Goal: Information Seeking & Learning: Learn about a topic

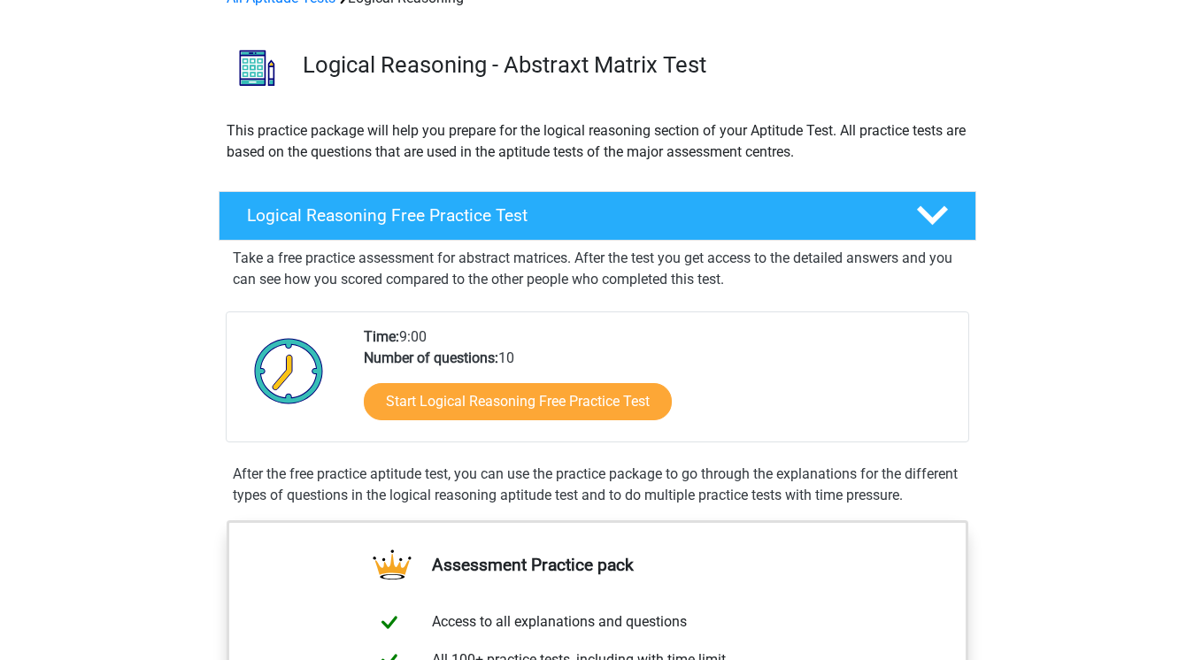
scroll to position [102, 0]
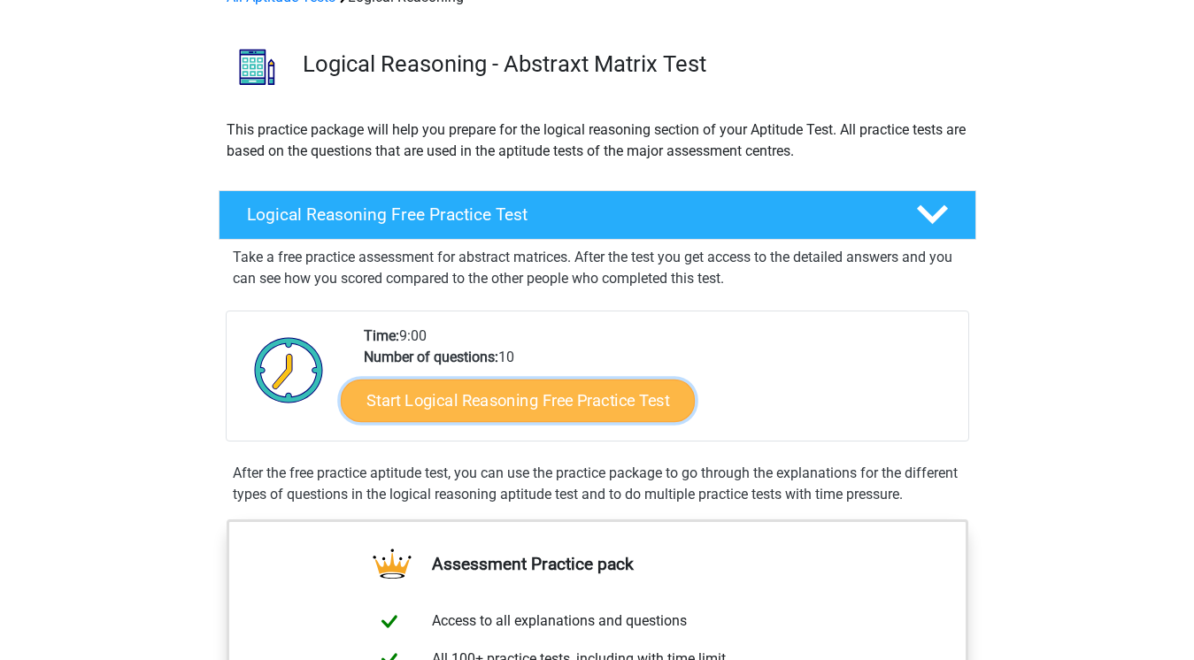
click at [530, 399] on link "Start Logical Reasoning Free Practice Test" at bounding box center [518, 400] width 354 height 42
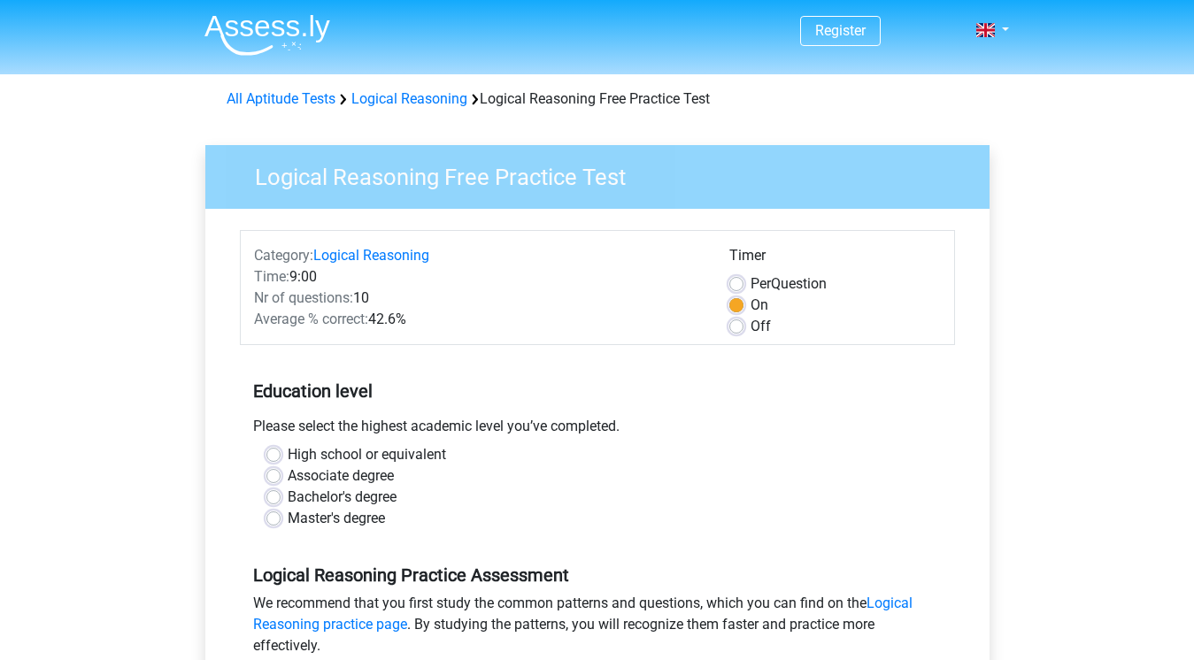
click at [288, 497] on label "Bachelor's degree" at bounding box center [342, 497] width 109 height 21
click at [279, 497] on input "Bachelor's degree" at bounding box center [273, 496] width 14 height 18
radio input "true"
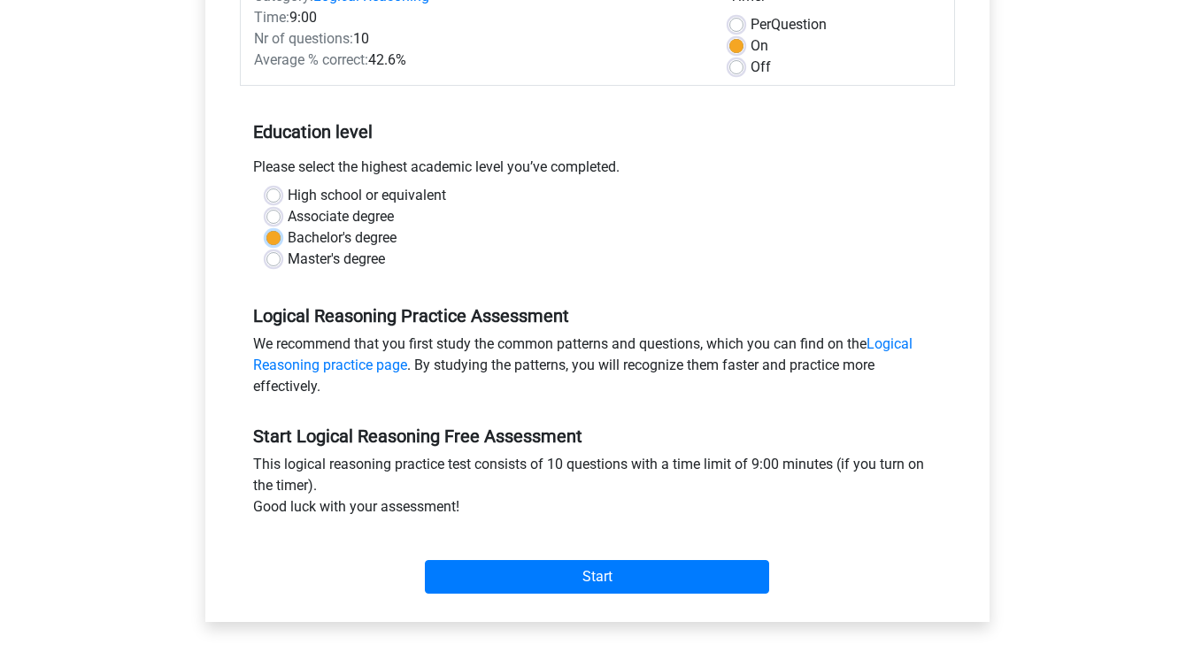
scroll to position [300, 0]
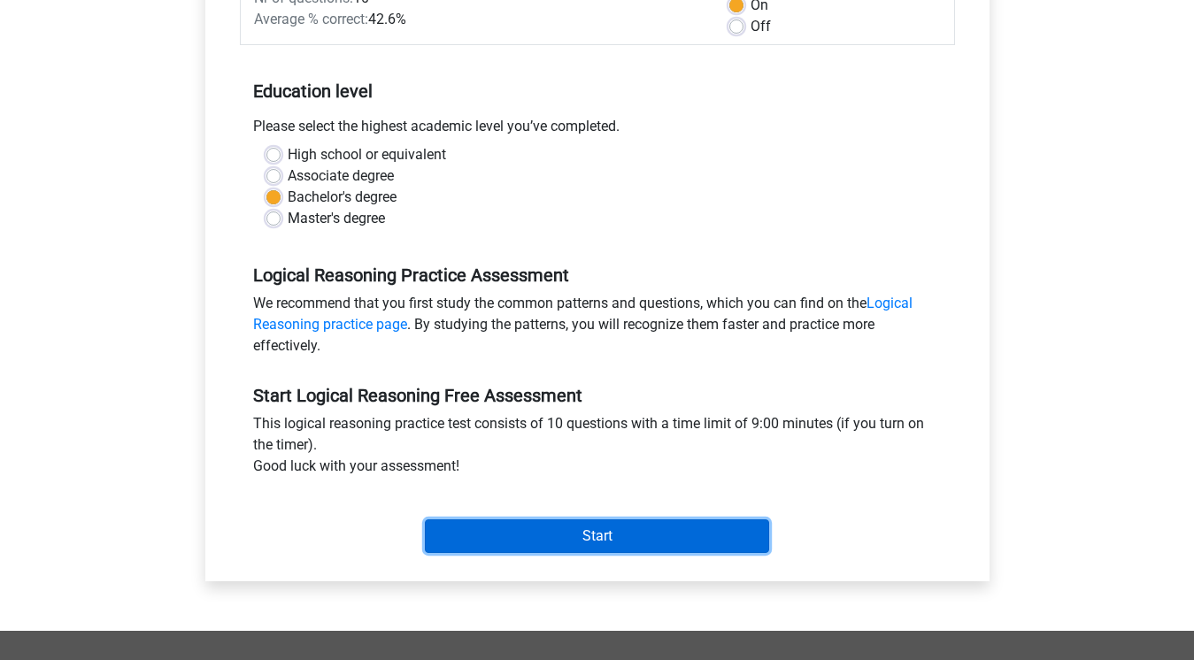
click at [534, 545] on input "Start" at bounding box center [597, 537] width 344 height 34
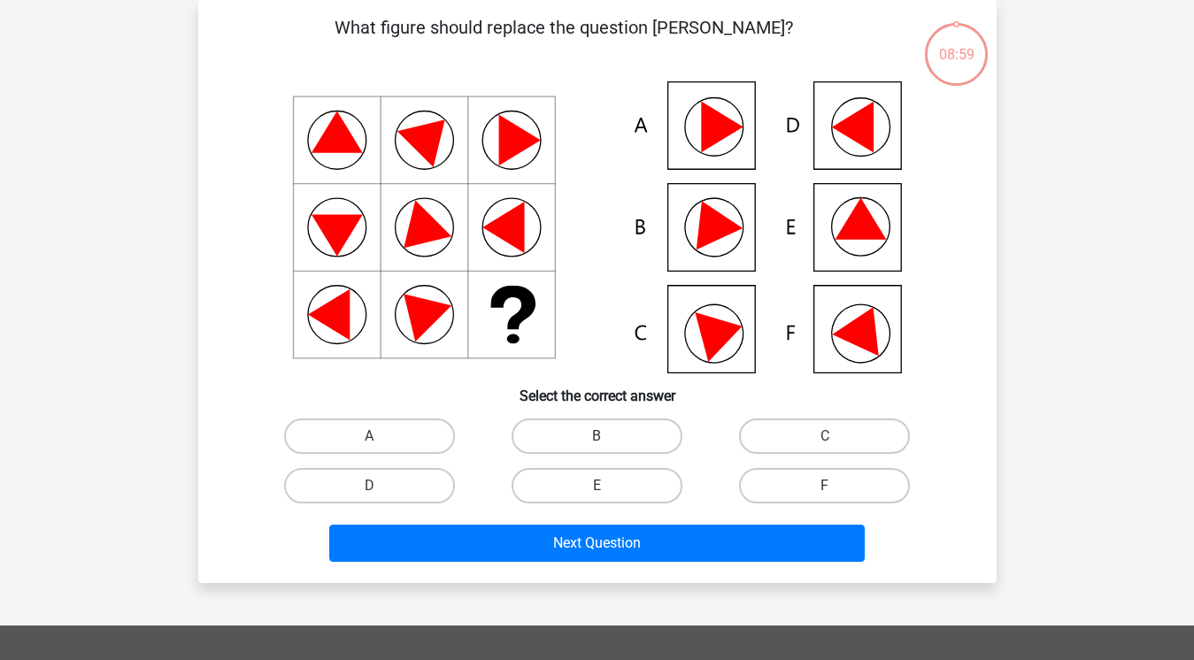
scroll to position [82, 0]
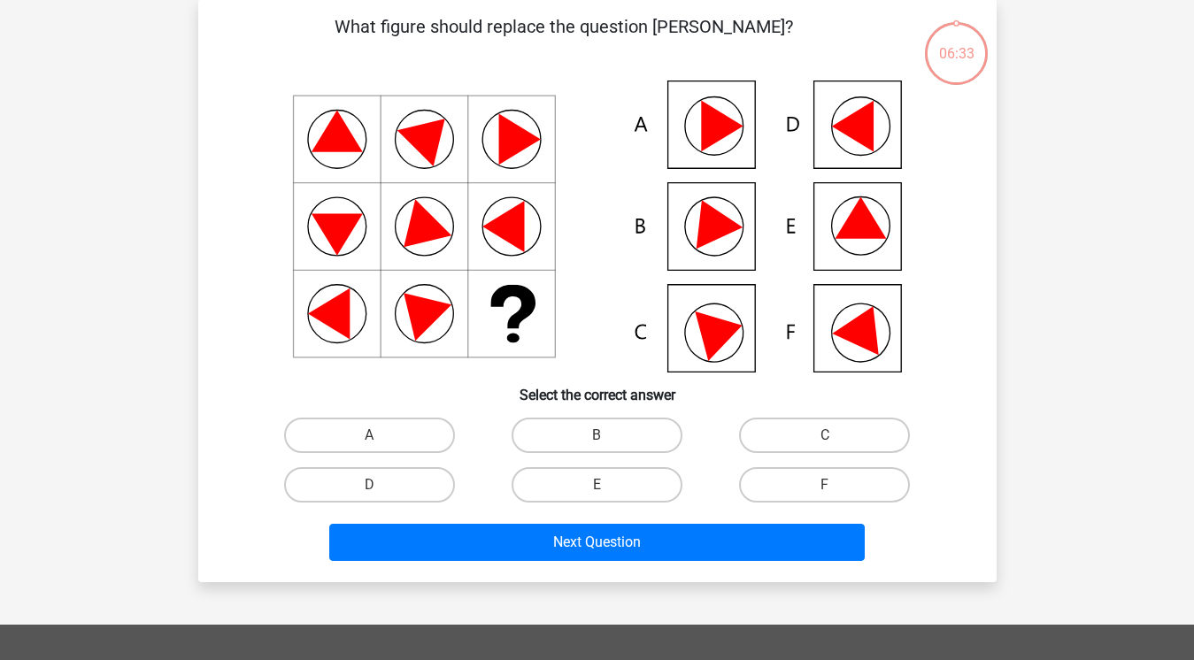
click at [871, 235] on icon at bounding box center [860, 218] width 51 height 42
click at [854, 222] on icon at bounding box center [860, 218] width 51 height 42
click at [597, 491] on label "E" at bounding box center [597, 484] width 171 height 35
click at [597, 491] on input "E" at bounding box center [603, 491] width 12 height 12
radio input "true"
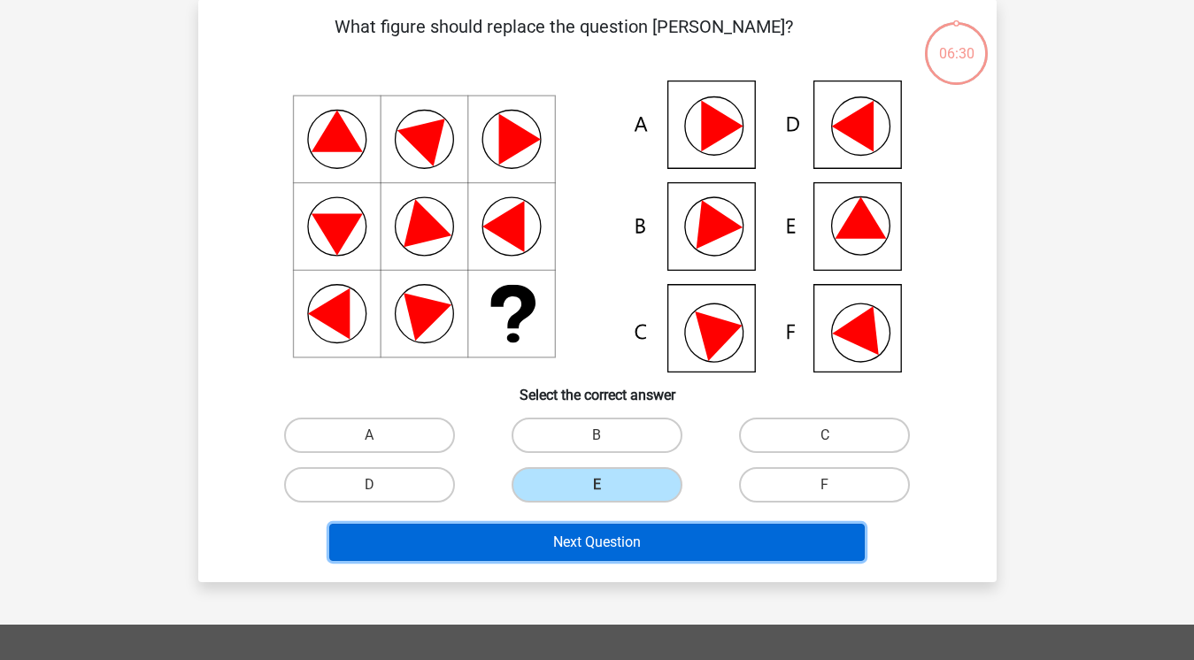
click at [596, 548] on button "Next Question" at bounding box center [596, 542] width 535 height 37
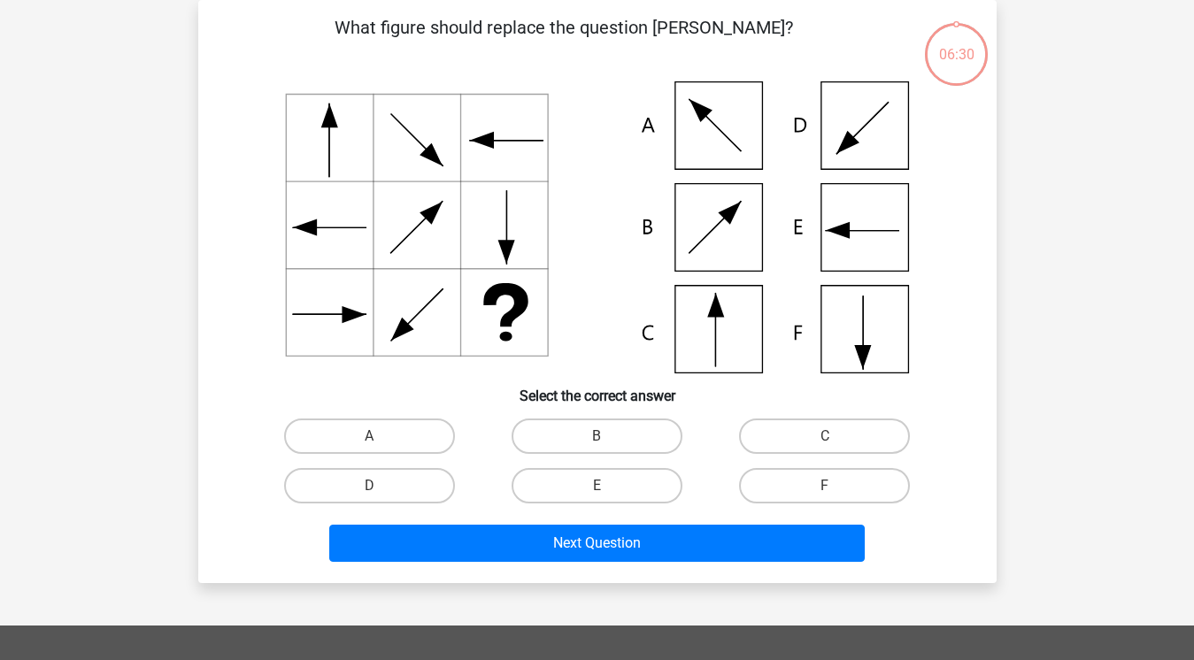
scroll to position [81, 0]
click at [371, 432] on label "A" at bounding box center [369, 436] width 171 height 35
click at [371, 436] on input "A" at bounding box center [375, 442] width 12 height 12
radio input "true"
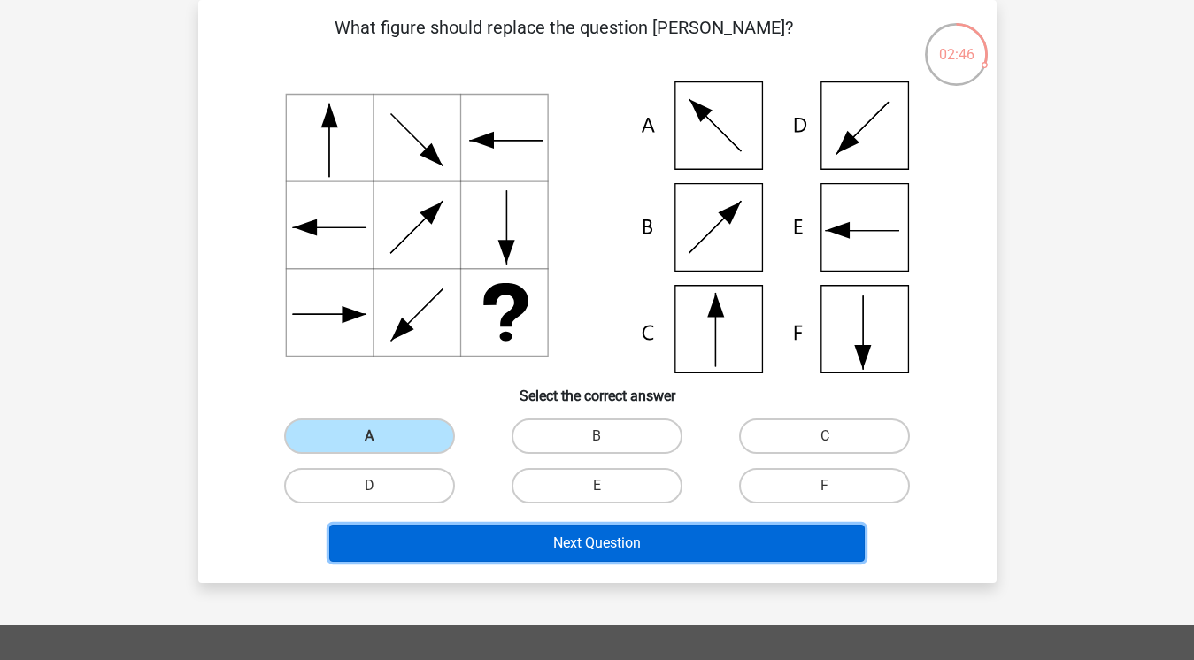
click at [547, 556] on button "Next Question" at bounding box center [596, 543] width 535 height 37
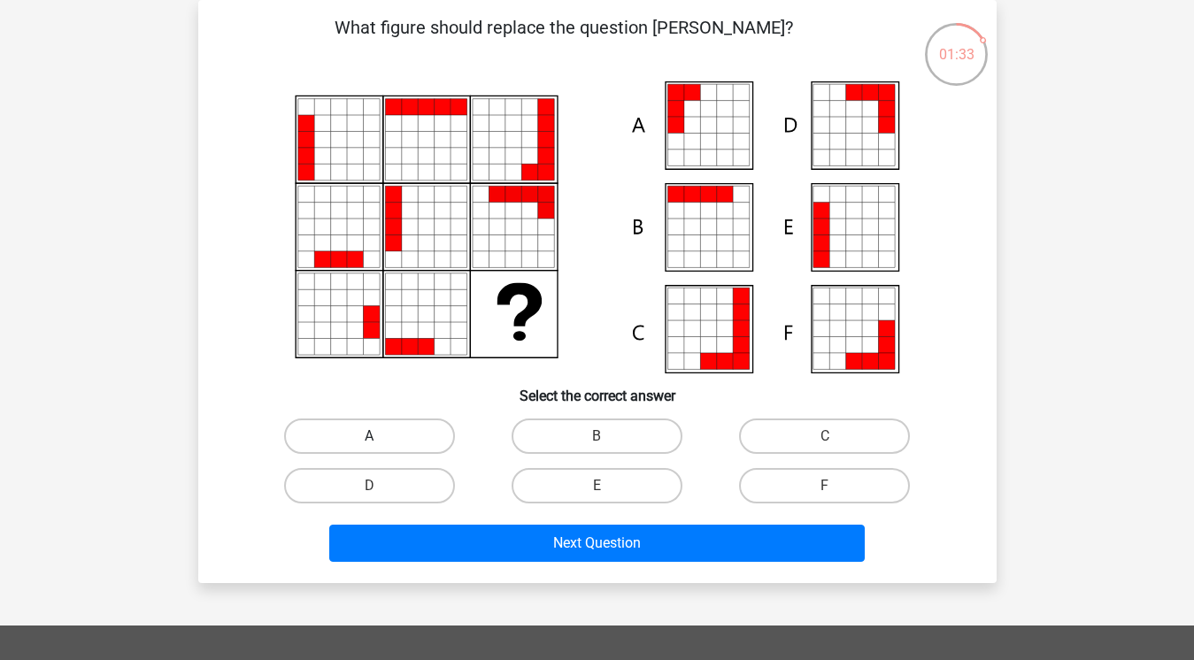
click at [376, 433] on label "A" at bounding box center [369, 436] width 171 height 35
click at [376, 436] on input "A" at bounding box center [375, 442] width 12 height 12
radio input "true"
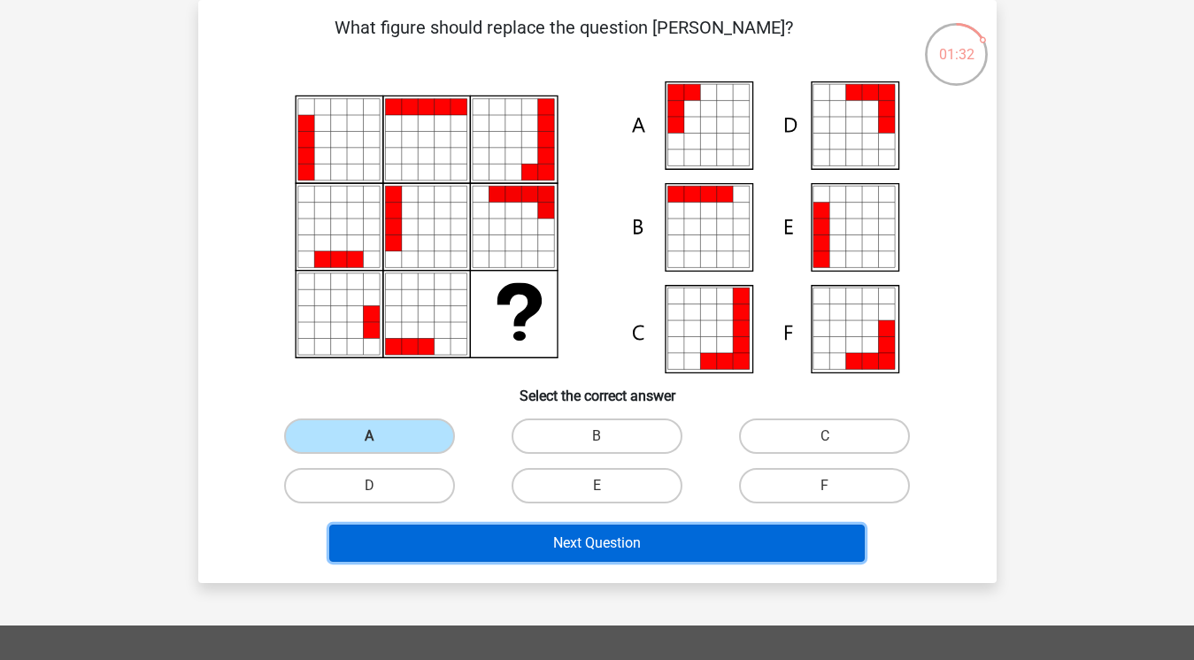
click at [511, 542] on button "Next Question" at bounding box center [596, 543] width 535 height 37
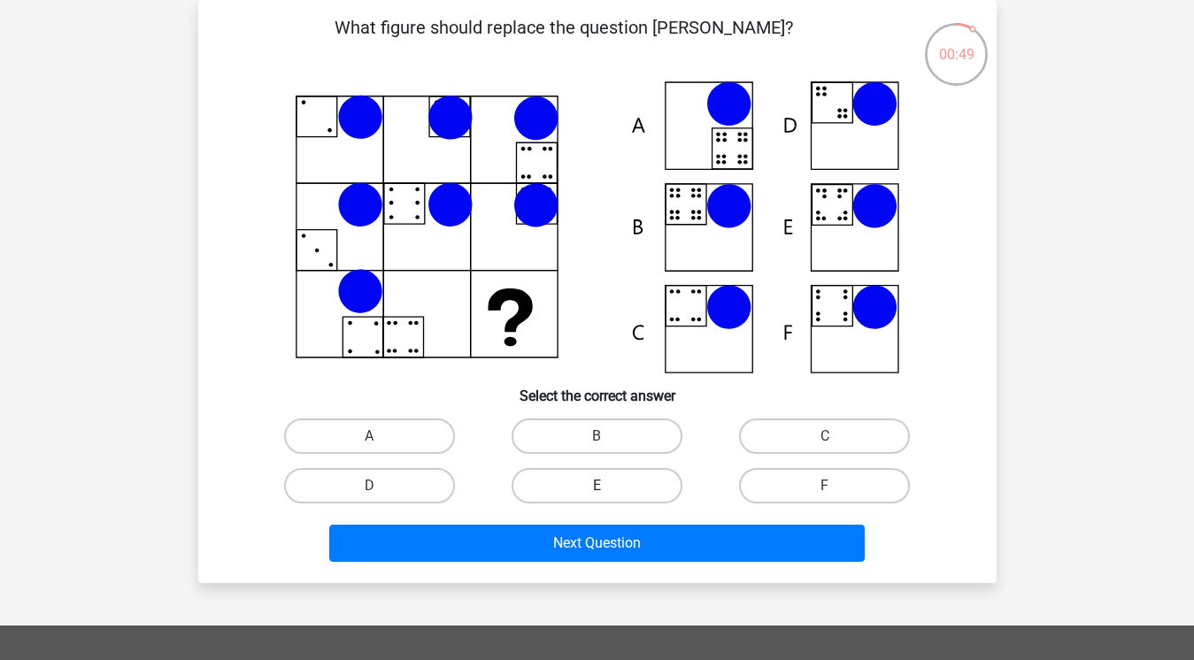
click at [619, 495] on label "E" at bounding box center [597, 485] width 171 height 35
click at [608, 495] on input "E" at bounding box center [603, 492] width 12 height 12
radio input "true"
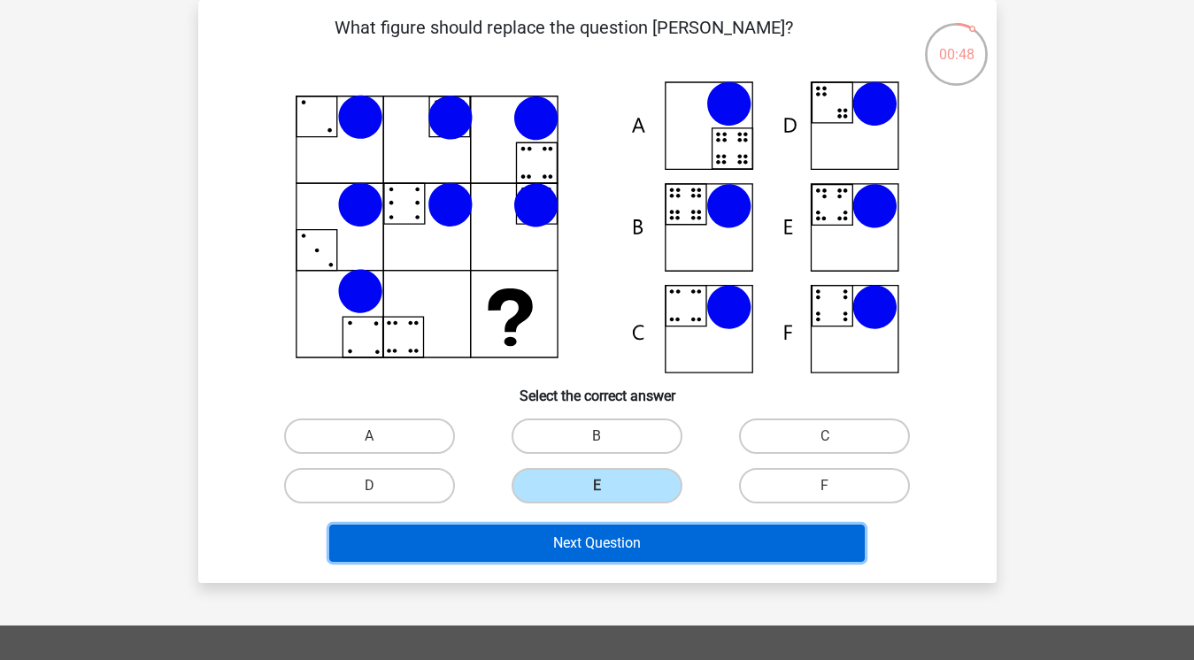
click at [622, 553] on button "Next Question" at bounding box center [596, 543] width 535 height 37
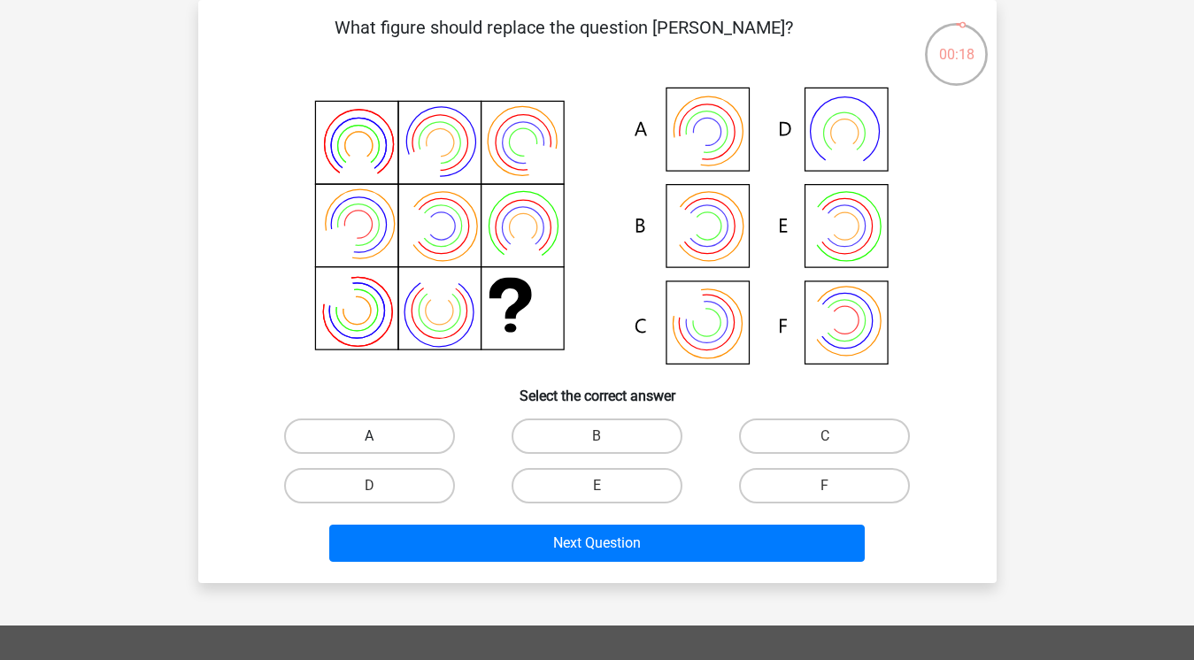
click at [397, 433] on label "A" at bounding box center [369, 436] width 171 height 35
click at [381, 436] on input "A" at bounding box center [375, 442] width 12 height 12
radio input "true"
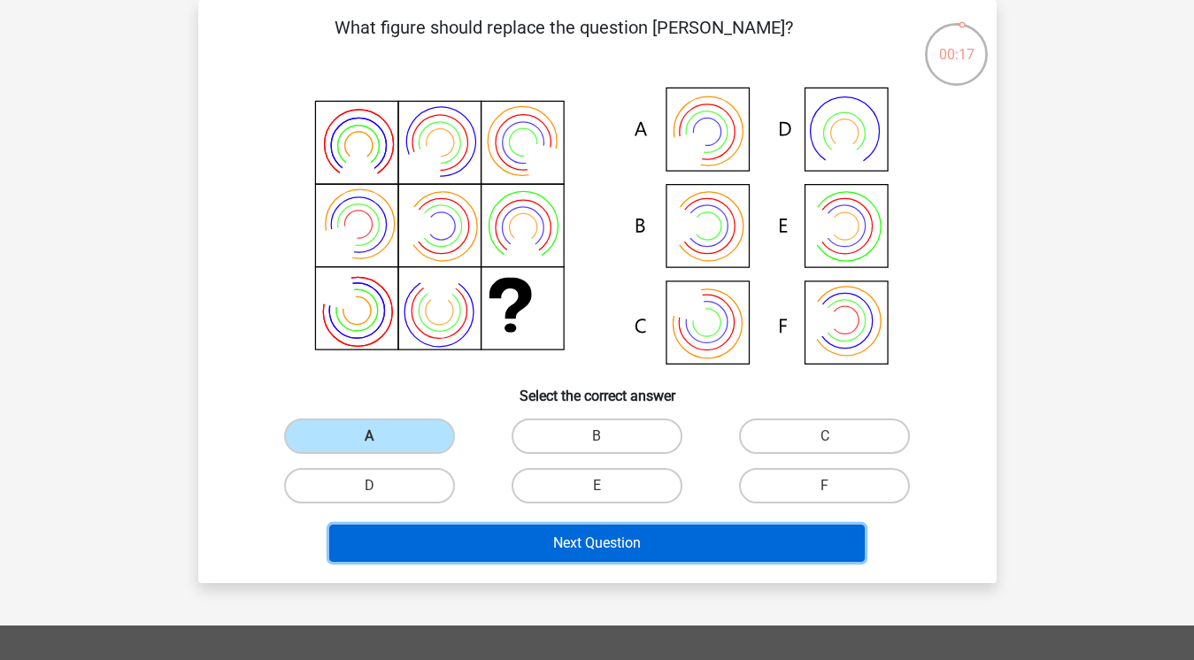
click at [512, 543] on button "Next Question" at bounding box center [596, 543] width 535 height 37
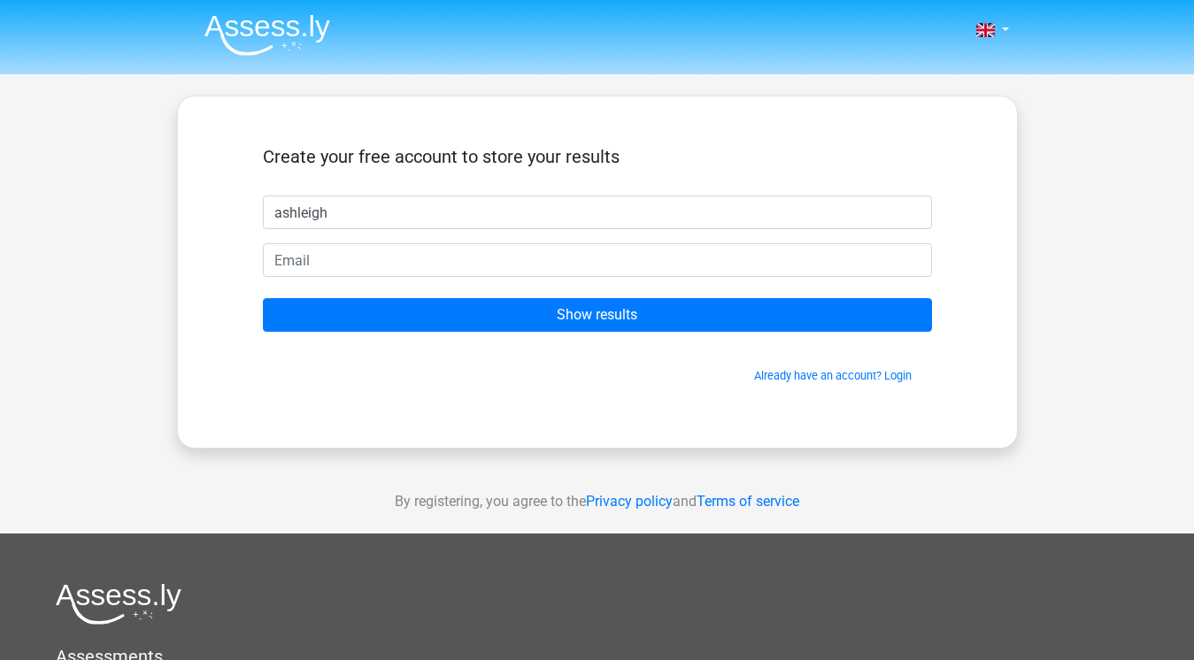
type input "ashleigh"
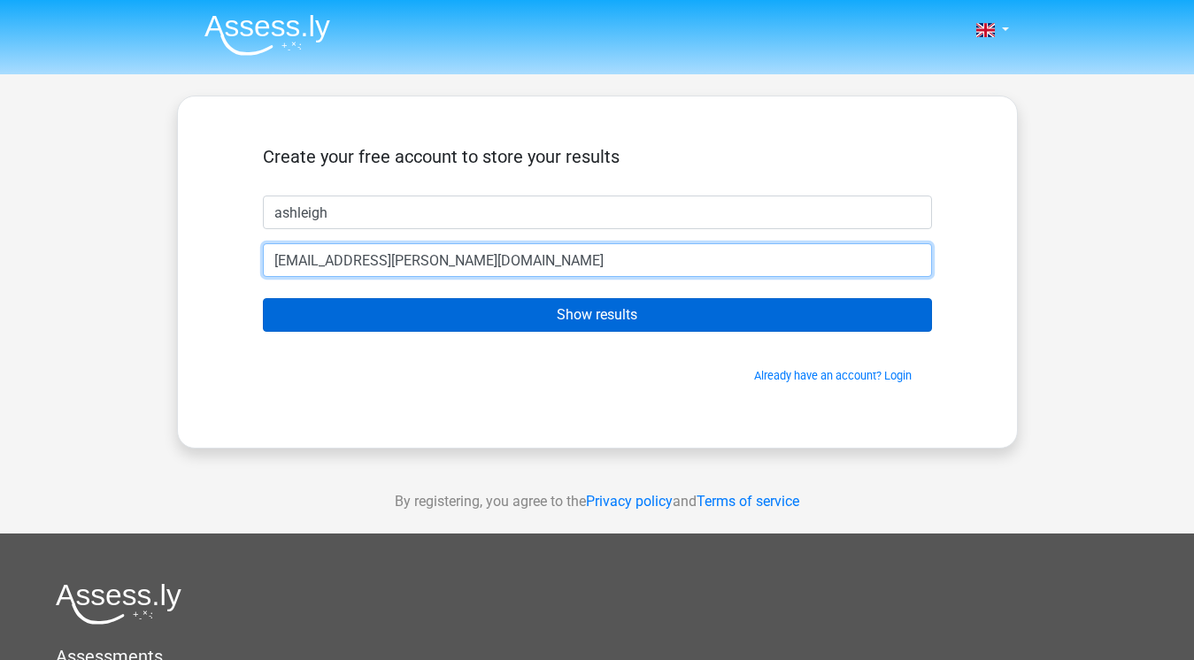
type input "ashleigh.nichols@gmail.com"
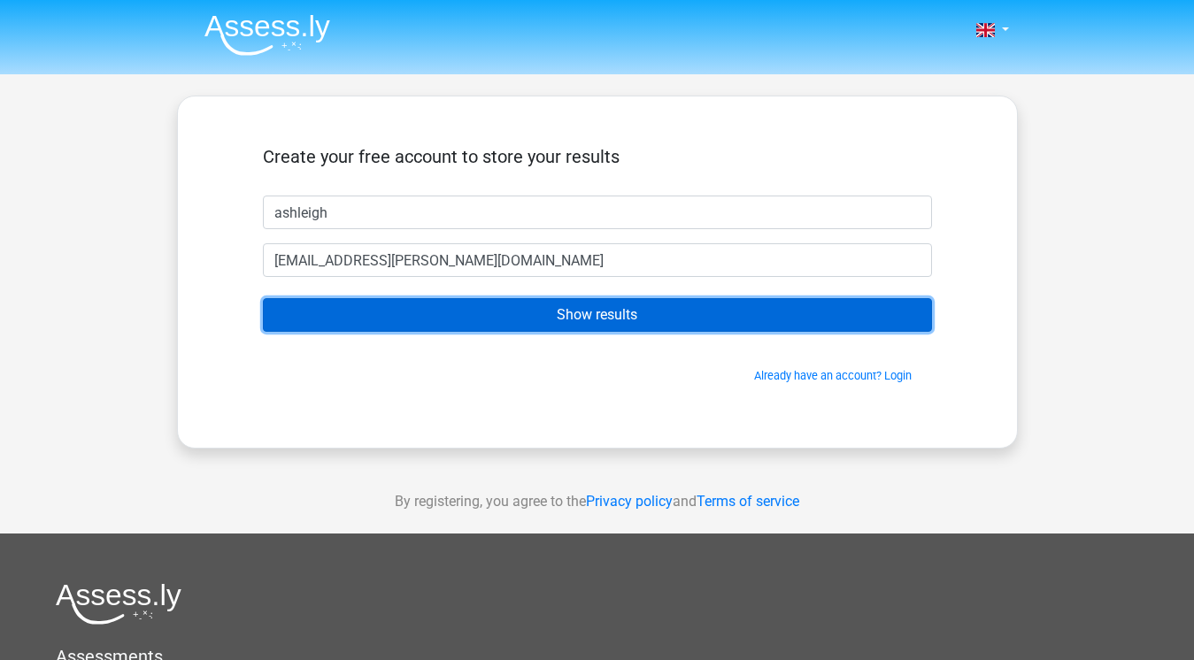
click at [559, 313] on input "Show results" at bounding box center [597, 315] width 669 height 34
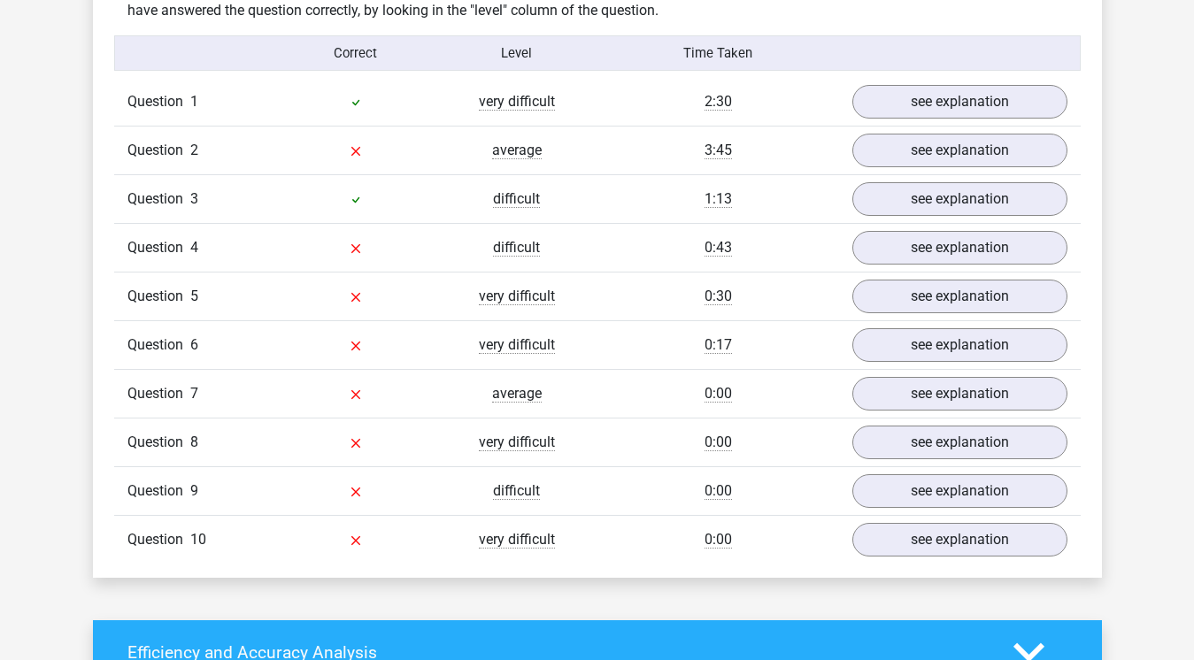
scroll to position [1417, 0]
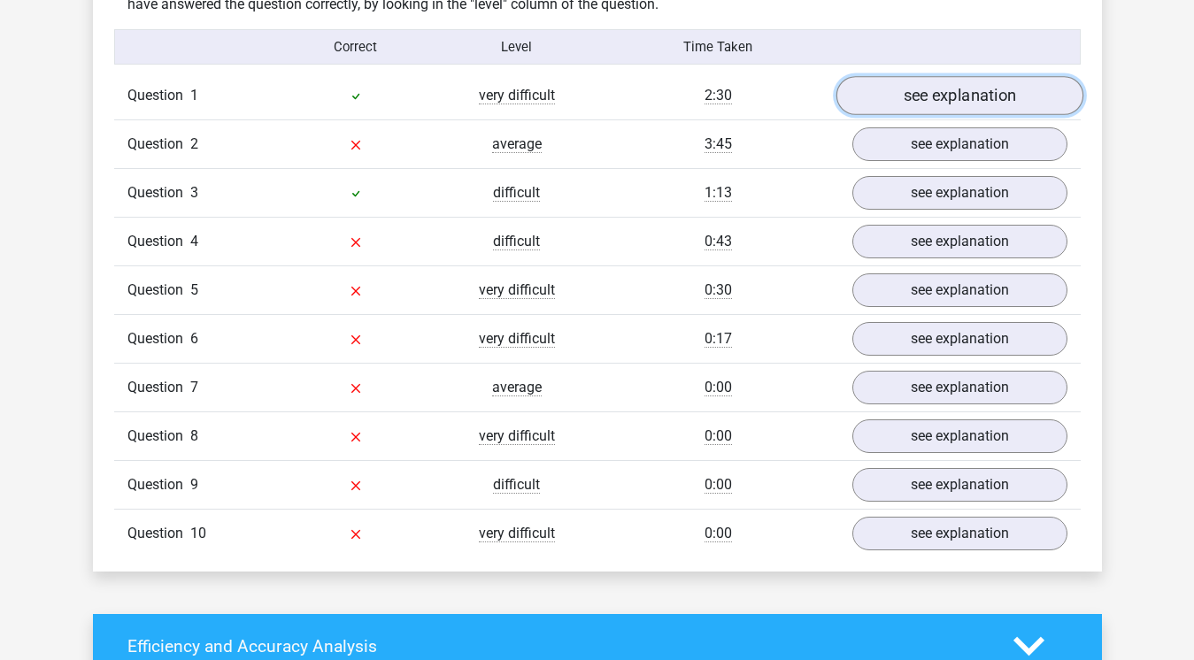
click at [973, 99] on link "see explanation" at bounding box center [958, 96] width 247 height 39
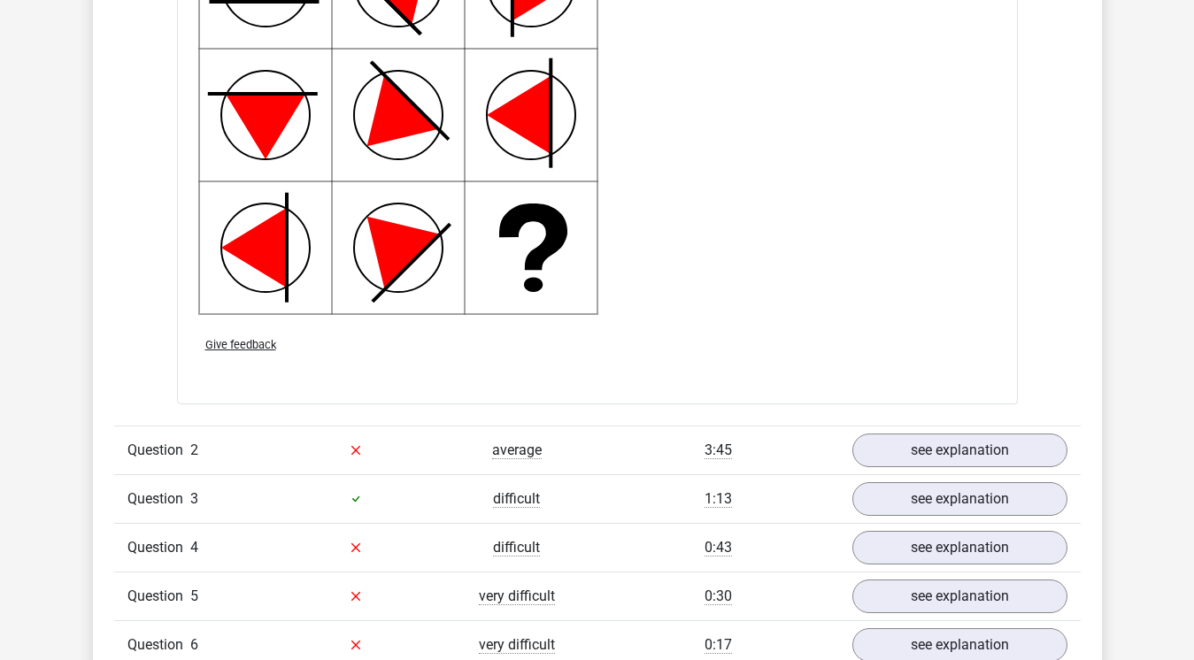
scroll to position [2319, 0]
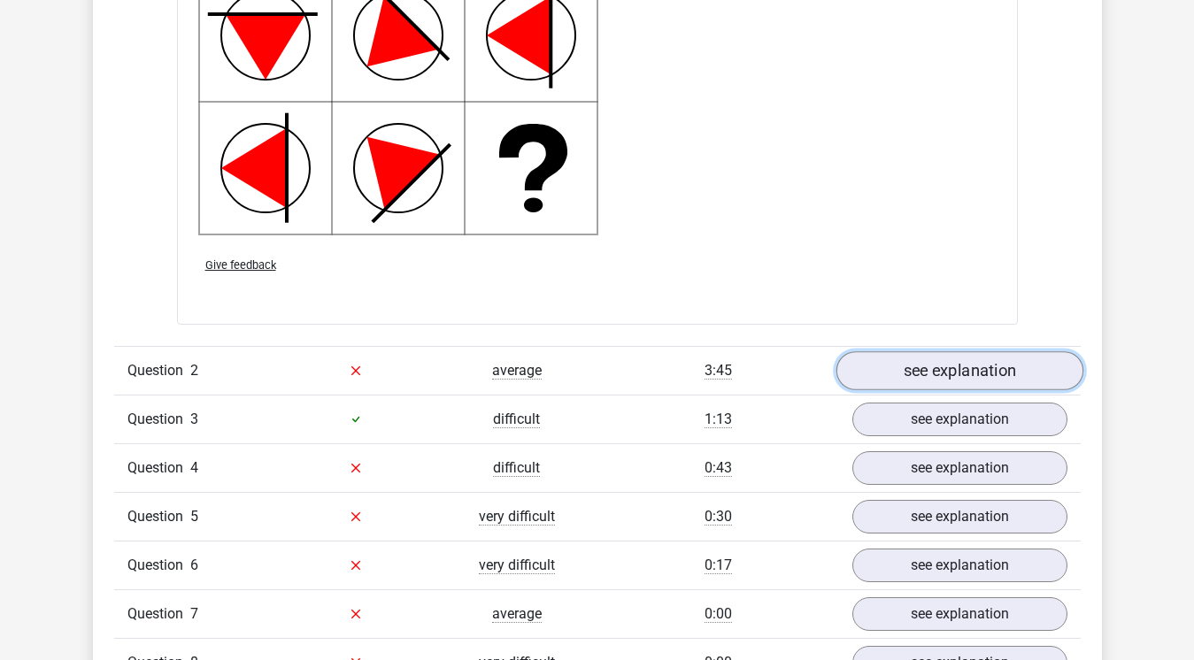
click at [889, 368] on link "see explanation" at bounding box center [958, 370] width 247 height 39
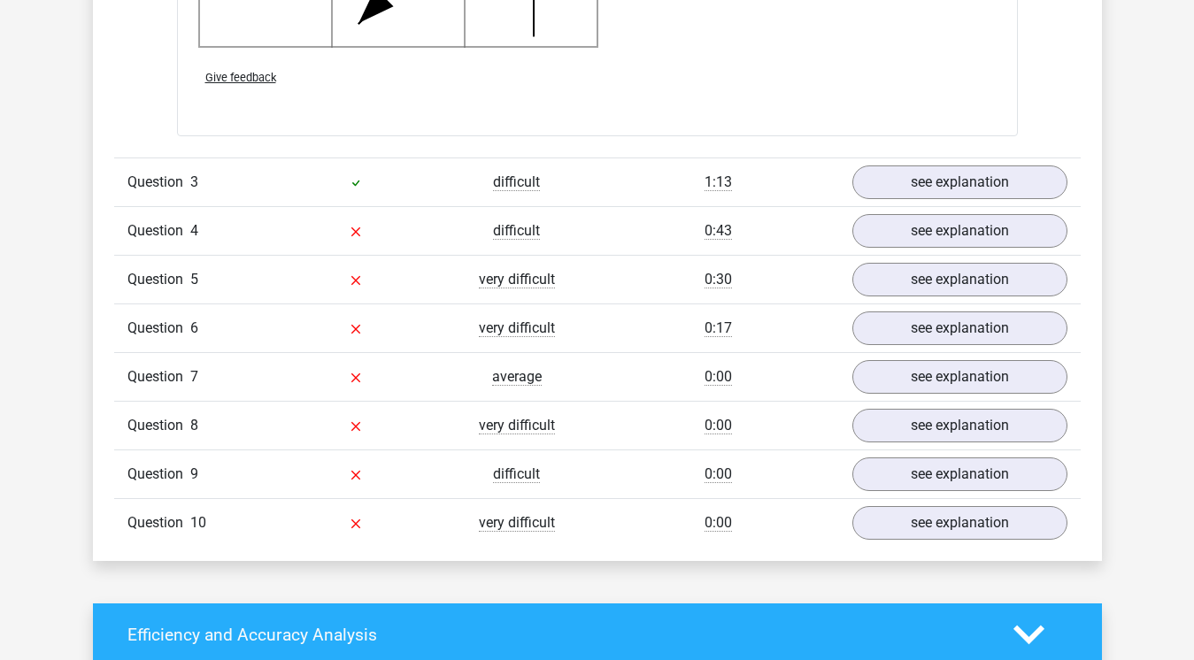
scroll to position [3651, 0]
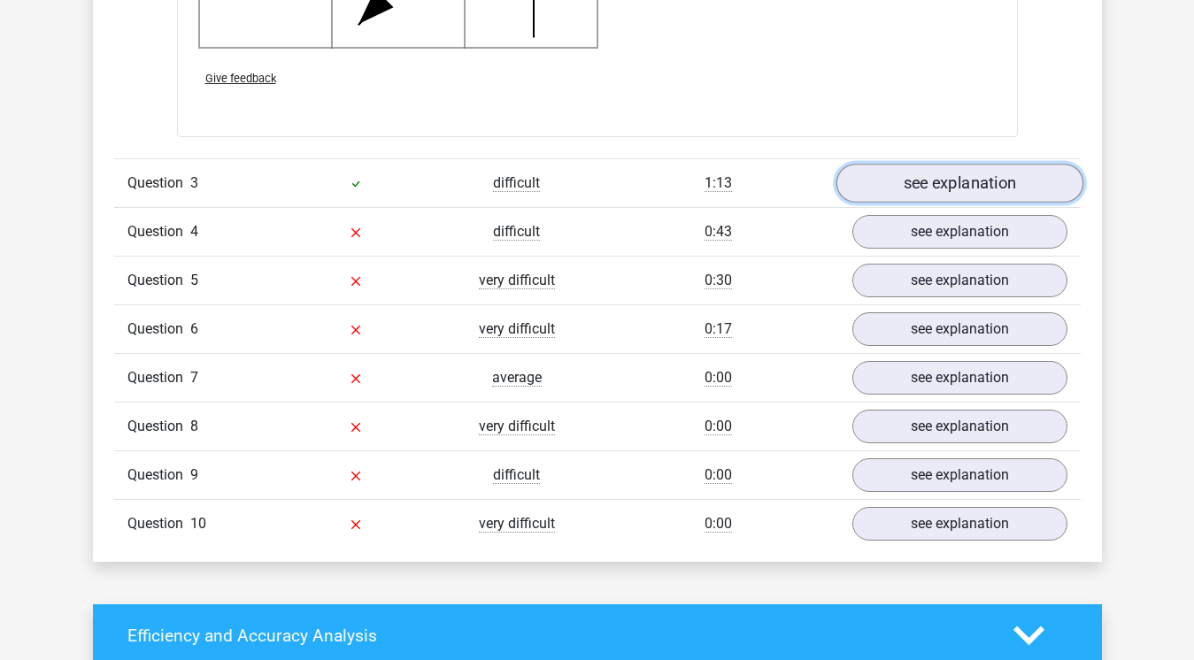
click at [904, 190] on link "see explanation" at bounding box center [958, 183] width 247 height 39
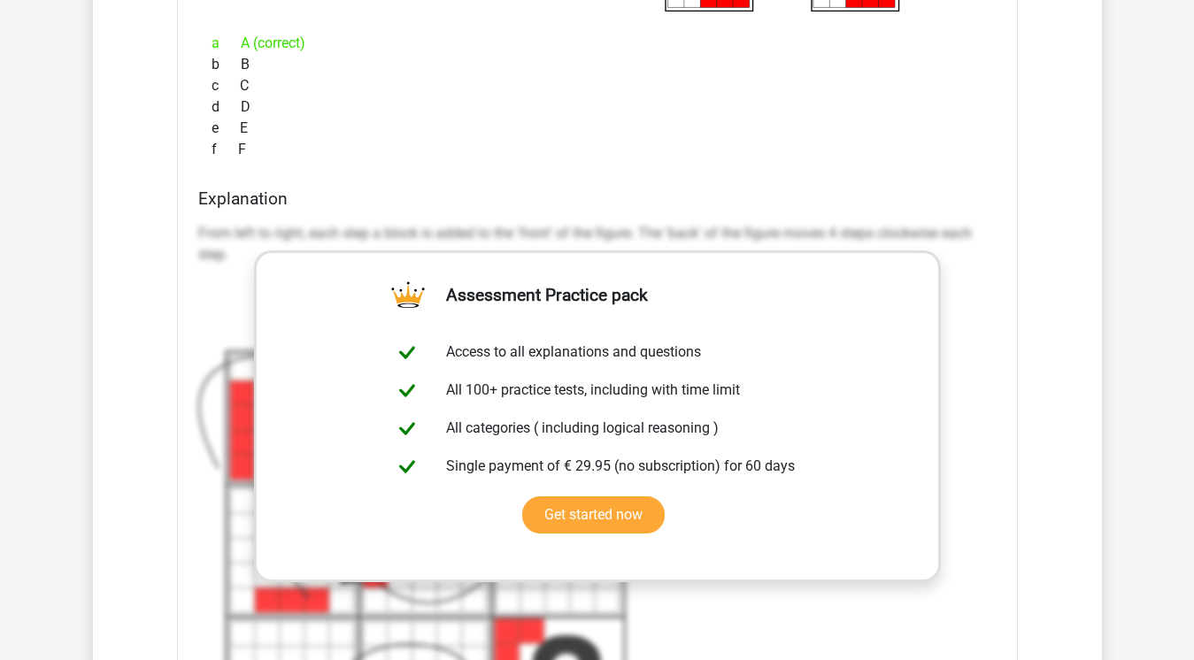
scroll to position [4215, 0]
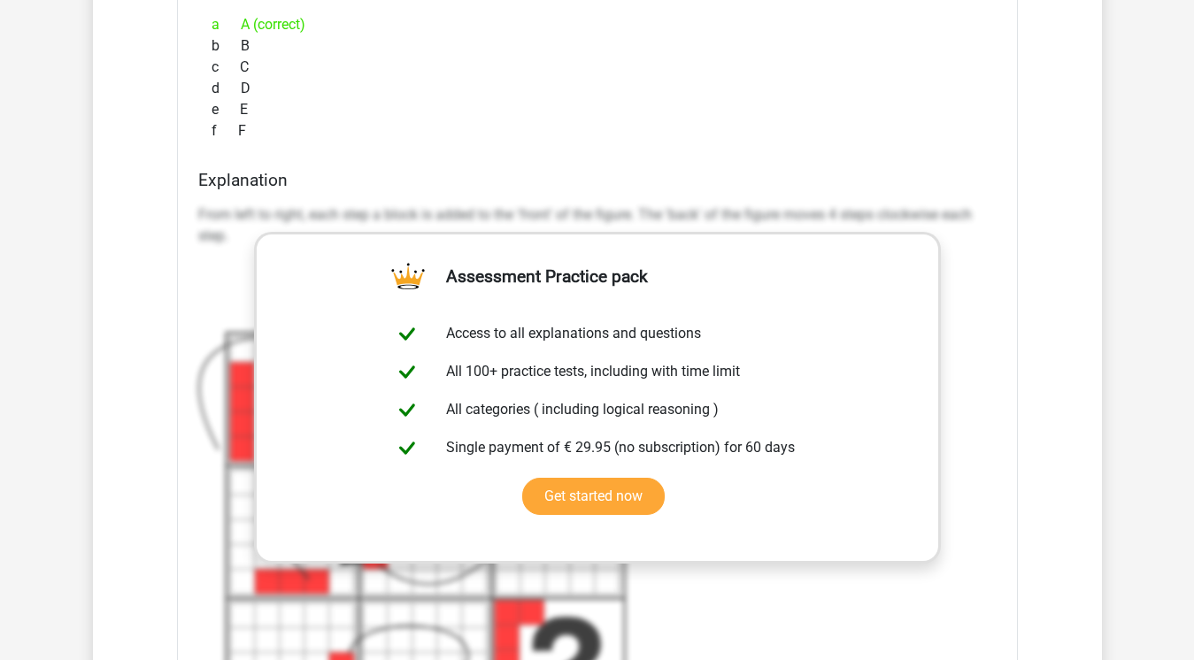
click at [203, 292] on icon at bounding box center [411, 517] width 427 height 513
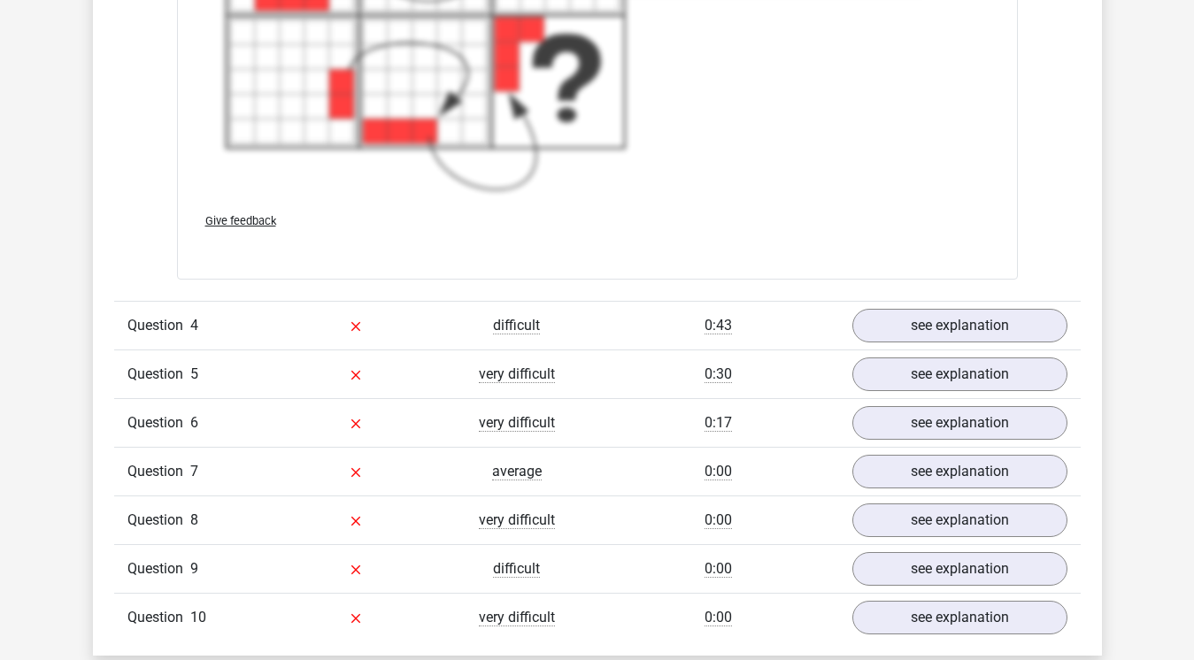
scroll to position [4878, 0]
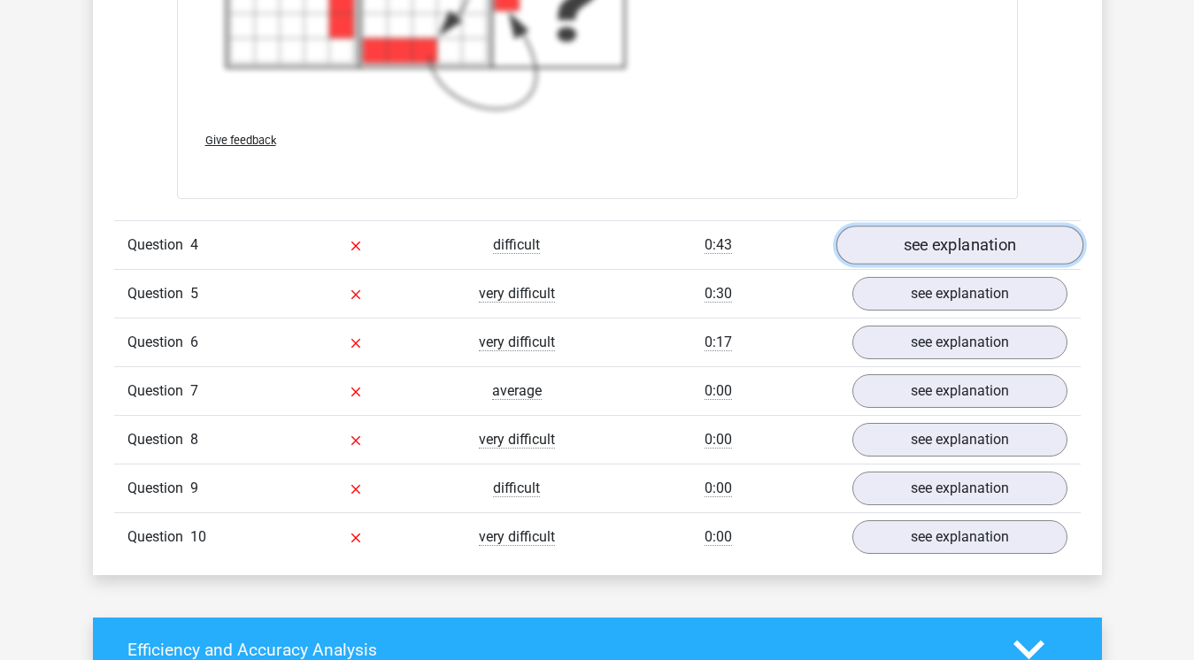
click at [937, 250] on link "see explanation" at bounding box center [958, 245] width 247 height 39
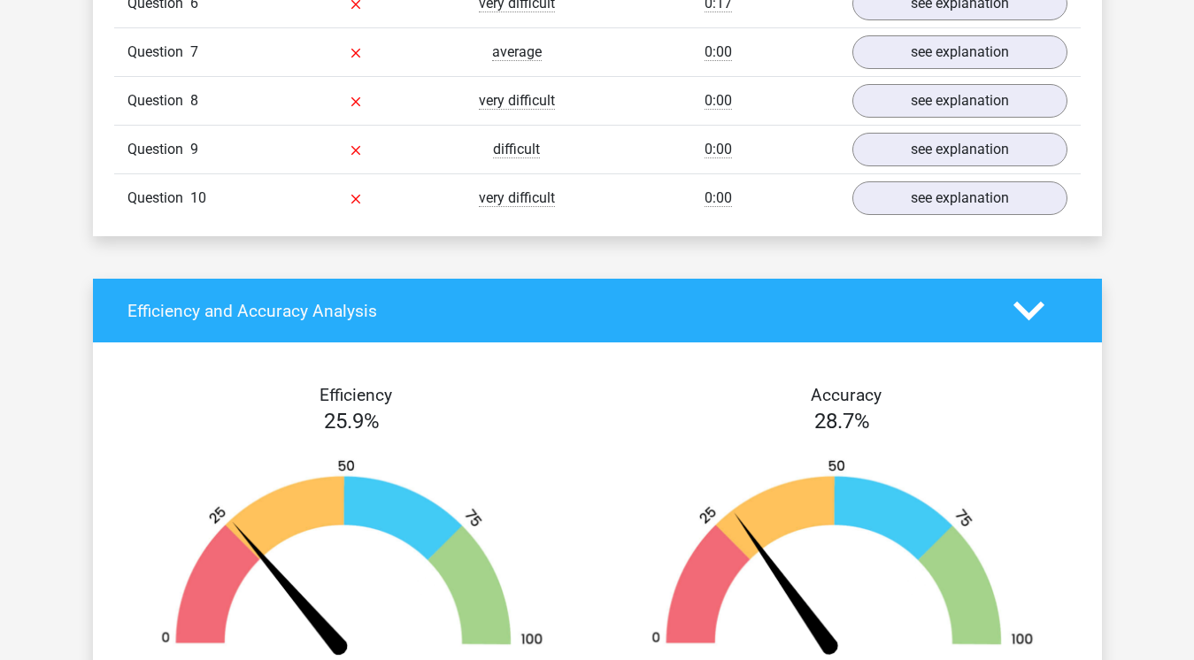
scroll to position [5655, 0]
